Goal: Complete application form

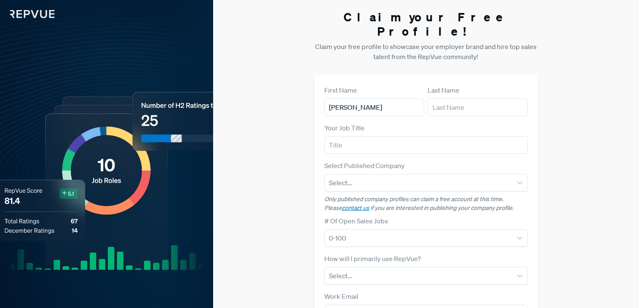
type input "[PERSON_NAME]"
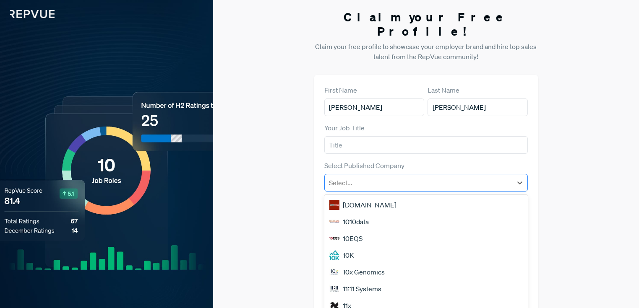
click at [372, 177] on div at bounding box center [418, 183] width 179 height 12
click at [330, 161] on label "Select Published Company" at bounding box center [364, 166] width 80 height 10
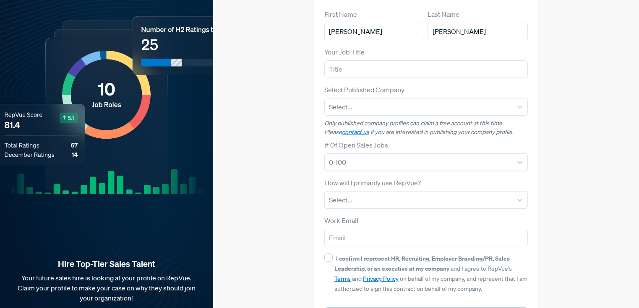
scroll to position [99, 0]
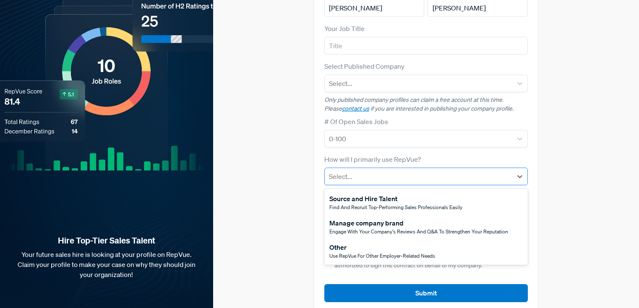
click at [372, 171] on div at bounding box center [418, 177] width 179 height 12
click at [352, 253] on span "Use RepVue for other employer-related needs" at bounding box center [382, 256] width 106 height 7
click at [364, 171] on div at bounding box center [418, 177] width 179 height 12
click at [318, 262] on div "First Name [PERSON_NAME] Last Name [PERSON_NAME] Your Job Title Select Publishe…" at bounding box center [426, 144] width 224 height 337
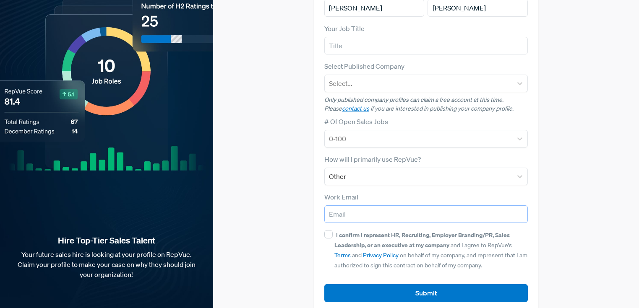
click at [337, 206] on input "email" at bounding box center [425, 215] width 203 height 18
type input "[PERSON_NAME][EMAIL_ADDRESS][DOMAIN_NAME]"
click at [333, 230] on div "I confirm I represent HR, Recruiting, Employer Branding/PR, Sales Leadership, o…" at bounding box center [425, 250] width 203 height 40
click at [329, 230] on input "I confirm I represent HR, Recruiting, Employer Branding/PR, Sales Leadership, o…" at bounding box center [328, 234] width 8 height 8
checkbox input "true"
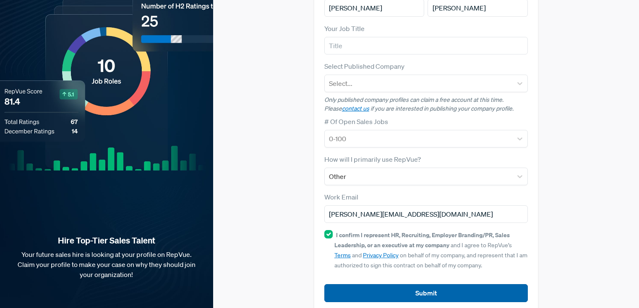
click at [368, 288] on button "Submit" at bounding box center [425, 293] width 203 height 18
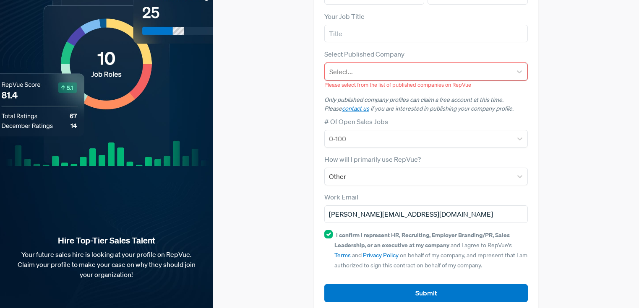
click at [355, 66] on div at bounding box center [418, 72] width 178 height 12
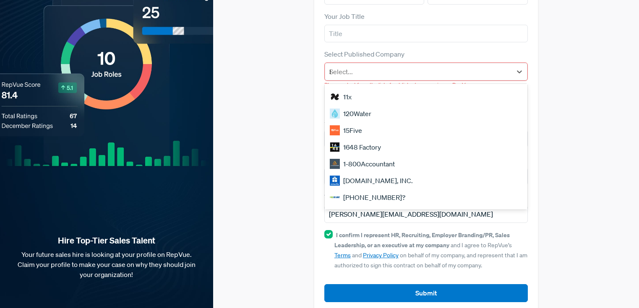
scroll to position [0, 0]
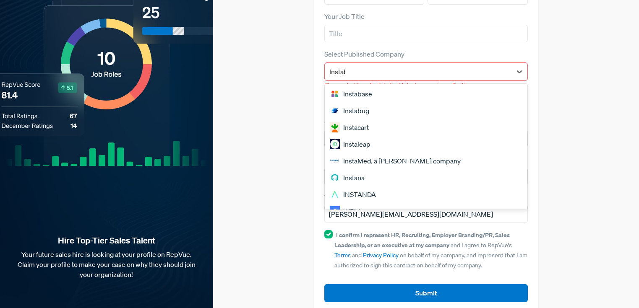
type input "Instabase"
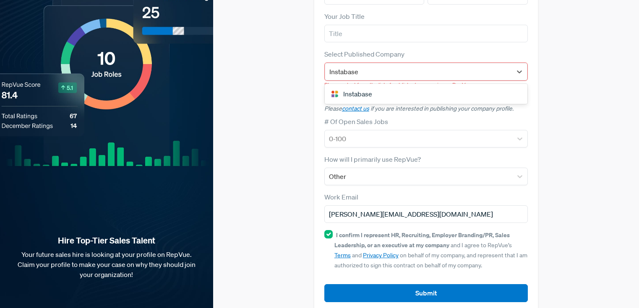
click at [361, 86] on div "Instabase" at bounding box center [426, 94] width 203 height 17
